Goal: Answer question/provide support: Share knowledge or assist other users

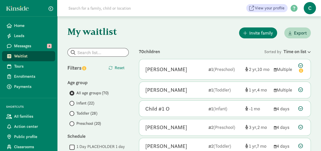
click at [81, 123] on span "Preschool (20)" at bounding box center [88, 124] width 24 height 6
click at [73, 123] on input "Preschool (20)" at bounding box center [70, 123] width 3 height 3
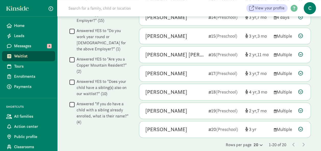
scroll to position [301, 0]
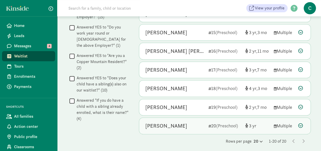
click at [163, 123] on div "Aspen Abernathy" at bounding box center [166, 126] width 42 height 8
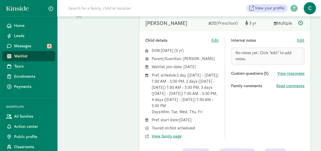
scroll to position [404, 0]
click at [289, 71] on span "View responses" at bounding box center [290, 74] width 27 height 6
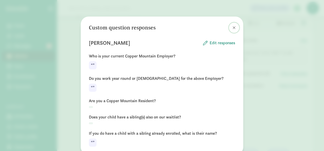
click at [233, 26] on span at bounding box center [234, 28] width 3 height 4
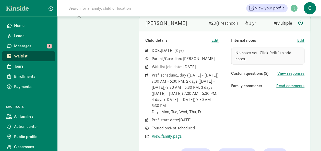
click at [233, 26] on button at bounding box center [232, 28] width 10 height 10
click at [282, 85] on span "Read comments" at bounding box center [290, 86] width 28 height 6
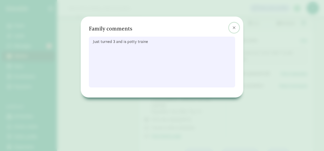
click at [233, 27] on span at bounding box center [234, 28] width 3 height 4
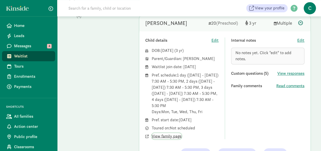
click at [169, 133] on span "View family page" at bounding box center [166, 136] width 30 height 6
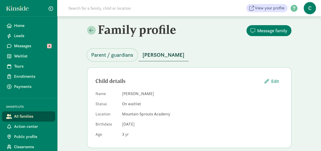
click at [119, 55] on span "Parent / guardians" at bounding box center [112, 55] width 42 height 8
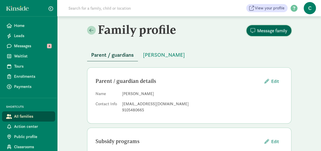
click at [271, 31] on span "Message family" at bounding box center [272, 30] width 30 height 7
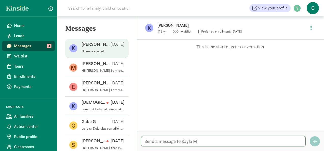
click at [157, 141] on textarea at bounding box center [223, 141] width 165 height 10
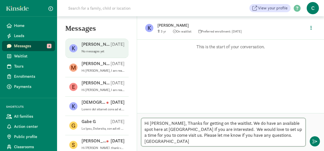
type textarea "Hi Kayla, Thanks for getting on the waitlist. We do have an available spot here…"
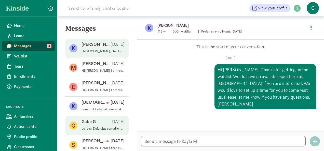
click at [99, 130] on p at bounding box center [103, 129] width 43 height 4
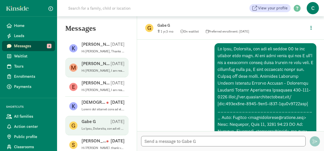
click at [95, 67] on div "Maria Sofia T Aug 05" at bounding box center [103, 65] width 43 height 8
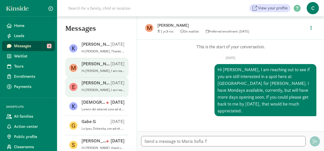
click at [88, 90] on p "Hi Eugenia, I am reaching out to see if you are still interested in a spot here…" at bounding box center [103, 90] width 43 height 4
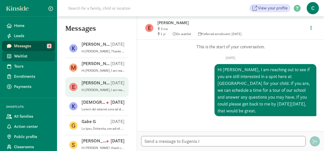
click at [25, 57] on span "Waitlist" at bounding box center [32, 56] width 37 height 6
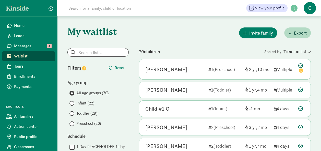
click at [83, 103] on span "Infant (22)" at bounding box center [85, 103] width 18 height 6
click at [73, 103] on input "Infant (22)" at bounding box center [70, 103] width 3 height 3
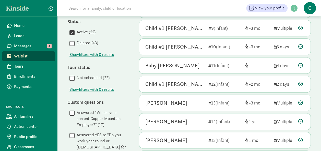
scroll to position [192, 0]
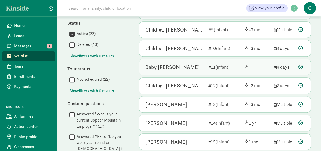
click at [170, 64] on div "Baby Neumeister" at bounding box center [172, 67] width 54 height 8
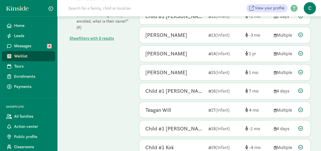
scroll to position [371, 0]
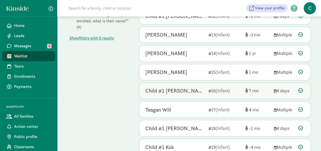
click at [181, 89] on div "Child #1 Herrera" at bounding box center [174, 91] width 59 height 8
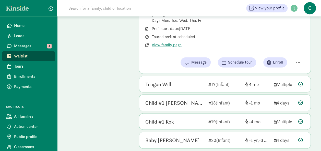
scroll to position [397, 0]
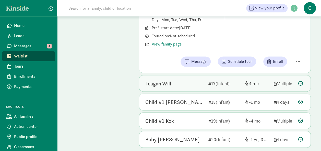
click at [166, 83] on div "Teagan Will" at bounding box center [158, 84] width 26 height 8
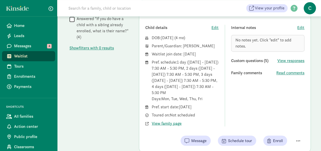
scroll to position [354, 0]
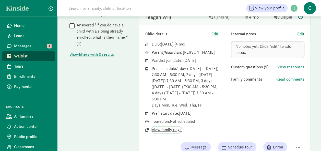
click at [165, 128] on span "View family page" at bounding box center [166, 130] width 30 height 6
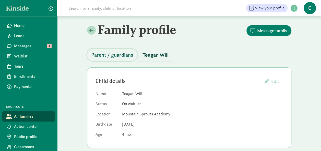
click at [116, 54] on span "Parent / guardians" at bounding box center [112, 55] width 42 height 8
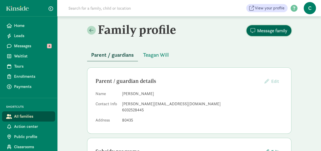
click at [270, 29] on span "Message family" at bounding box center [272, 30] width 30 height 7
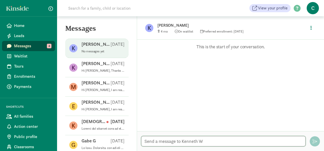
click at [154, 140] on textarea at bounding box center [223, 141] width 165 height 10
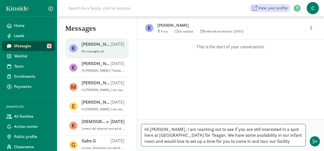
click at [154, 140] on textarea "Hi Kenneth, I am reaching out to see if you are still interested in a spot here…" at bounding box center [223, 135] width 165 height 22
click at [273, 142] on textarea "Hi Kenneth, I am reaching out to see if you are still interested in a spot here…" at bounding box center [223, 135] width 165 height 22
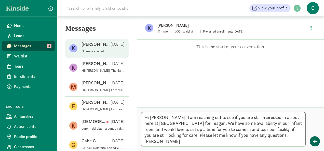
type textarea "Hi Kenneth, I am reaching out to see if you are still interested in a spot here…"
click at [318, 142] on button "button" at bounding box center [315, 142] width 10 height 10
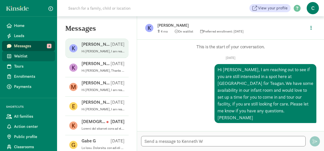
click at [21, 56] on span "Waitlist" at bounding box center [32, 56] width 37 height 6
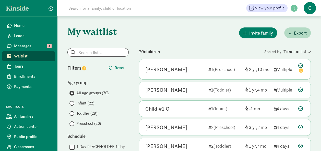
click at [90, 125] on span "Preschool (20)" at bounding box center [88, 124] width 24 height 6
click at [73, 125] on input "Preschool (20)" at bounding box center [70, 123] width 3 height 3
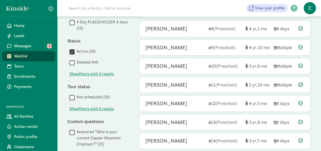
scroll to position [301, 0]
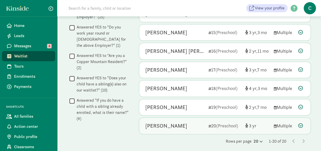
click at [180, 122] on div "Aspen Abernathy" at bounding box center [166, 126] width 42 height 8
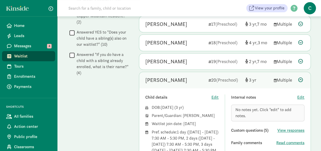
scroll to position [349, 0]
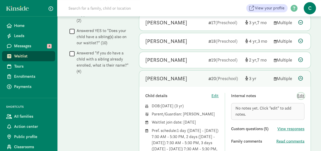
click at [301, 93] on span "Edit" at bounding box center [300, 96] width 7 height 6
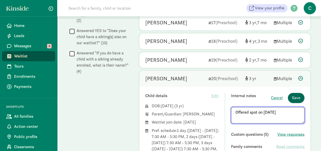
type textarea "Offered spot on 8/11/25"
click at [297, 95] on span "Save" at bounding box center [295, 98] width 8 height 6
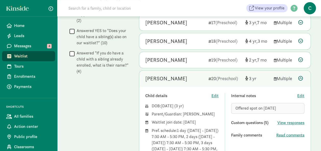
click at [25, 56] on span "Waitlist" at bounding box center [32, 56] width 37 height 6
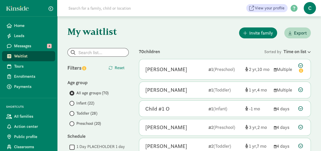
click at [83, 103] on span "Infant (22)" at bounding box center [85, 103] width 18 height 6
click at [73, 103] on input "Infant (22)" at bounding box center [70, 103] width 3 height 3
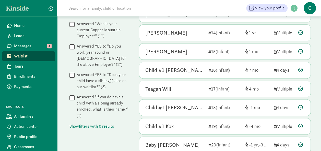
scroll to position [283, 0]
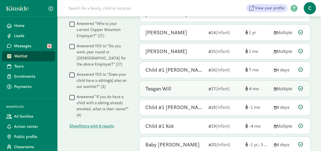
click at [175, 87] on div "Teagan Will" at bounding box center [174, 89] width 59 height 8
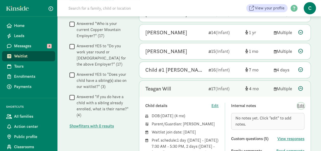
click at [299, 103] on span "Edit" at bounding box center [300, 106] width 7 height 6
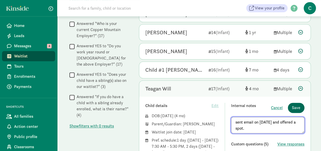
type textarea "sent email on [DATE] and offered a spot."
click at [296, 103] on button "Save" at bounding box center [295, 108] width 17 height 10
